Goal: Download file/media

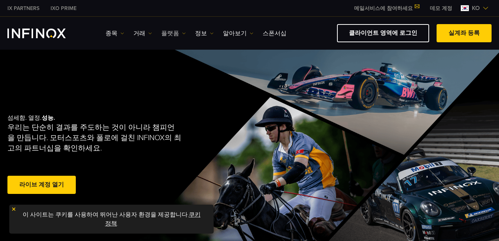
click at [183, 32] on img at bounding box center [184, 34] width 4 height 4
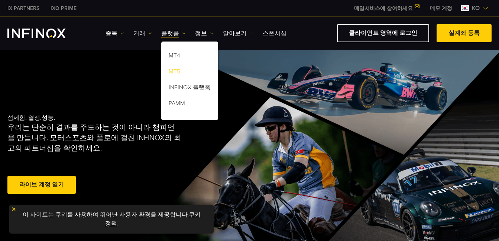
click at [173, 69] on link "MT5" at bounding box center [189, 73] width 57 height 16
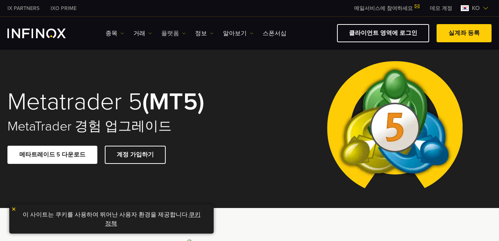
click at [183, 32] on img at bounding box center [184, 34] width 4 height 4
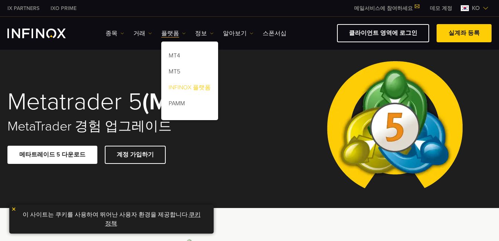
click at [182, 86] on link "INFINOX 플랫폼" at bounding box center [189, 89] width 57 height 16
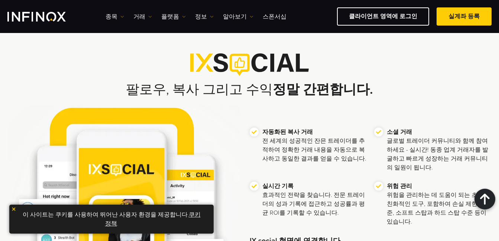
click at [14, 209] on img at bounding box center [13, 209] width 5 height 5
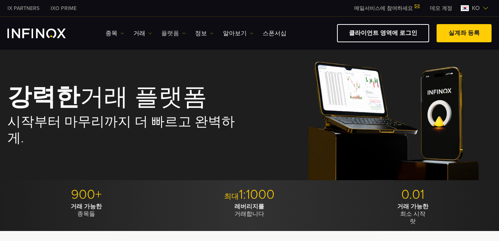
click at [183, 34] on img at bounding box center [184, 34] width 4 height 4
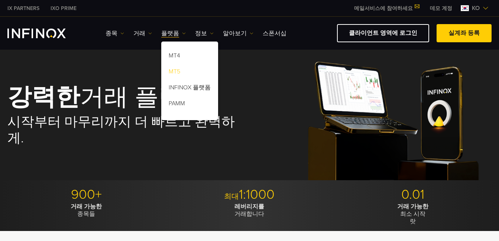
click at [179, 72] on link "MT5" at bounding box center [189, 73] width 57 height 16
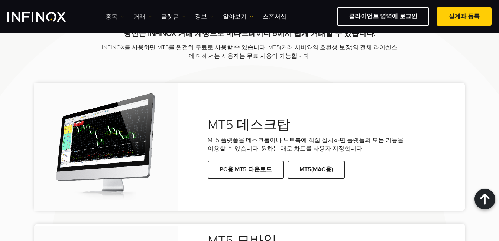
scroll to position [1448, 0]
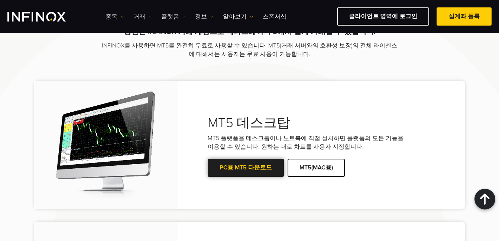
click at [248, 167] on link "PC용 MT5 다운로드" at bounding box center [246, 168] width 76 height 18
